Goal: Find specific page/section: Find specific page/section

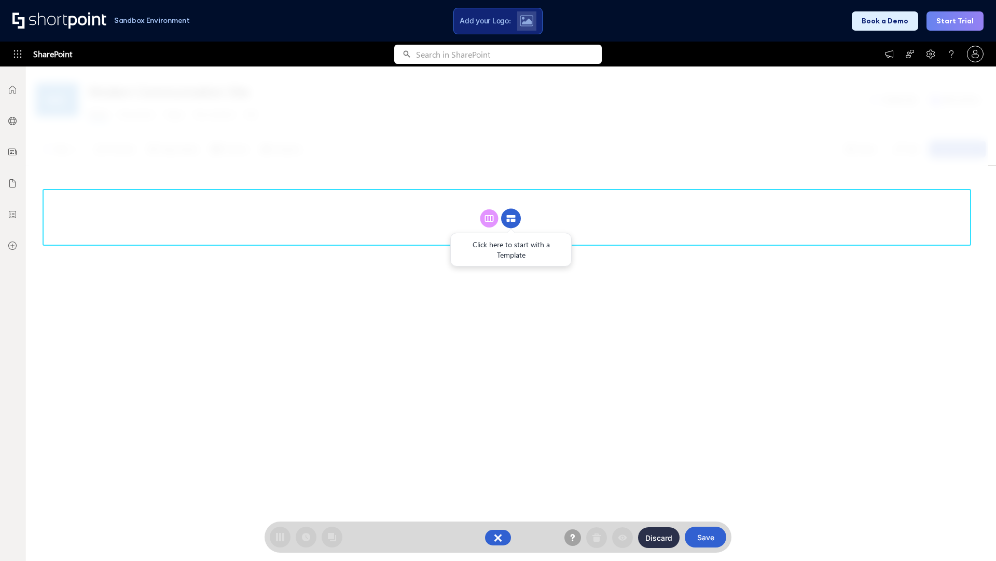
click at [511, 218] on circle at bounding box center [511, 219] width 20 height 20
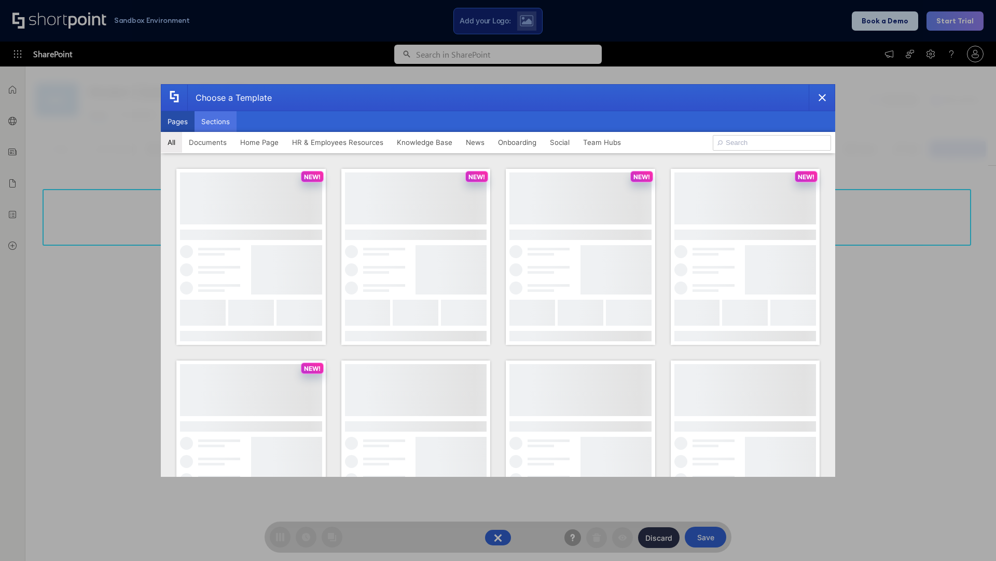
click at [215, 121] on button "Sections" at bounding box center [216, 121] width 42 height 21
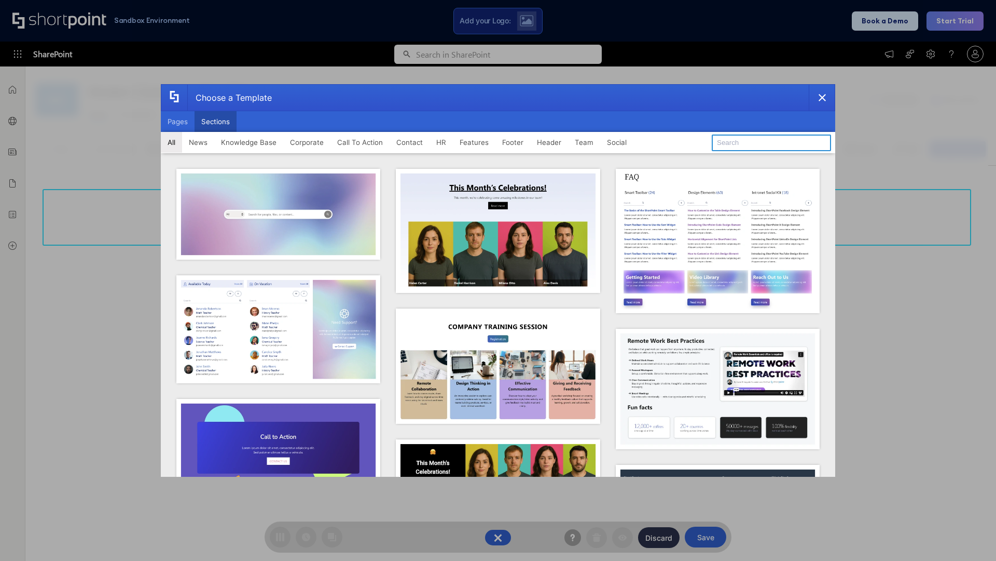
type input "Upcoming Vacations"
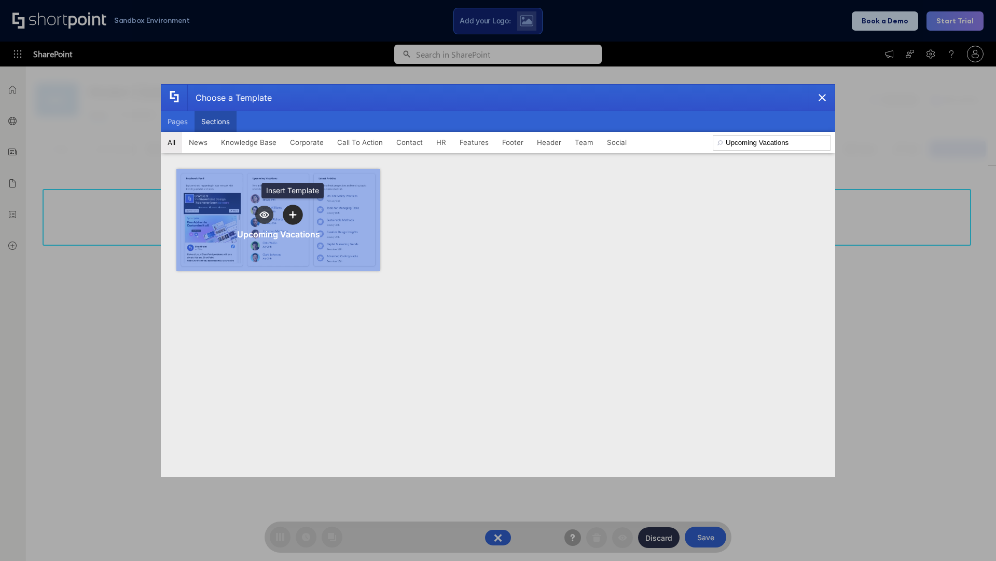
click at [293, 214] on icon "template selector" at bounding box center [292, 214] width 7 height 7
